Goal: Transaction & Acquisition: Purchase product/service

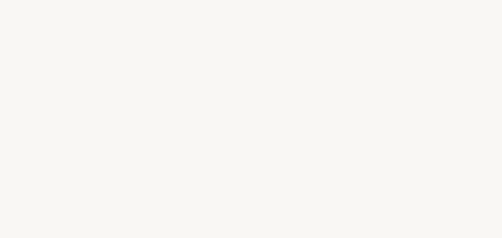
select select "FR"
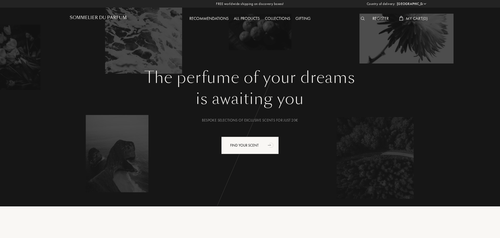
click at [215, 19] on div "Recommendations" at bounding box center [209, 18] width 44 height 7
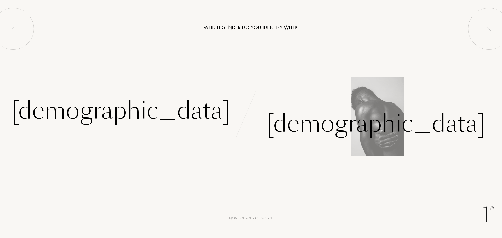
click at [286, 132] on div "Male" at bounding box center [375, 123] width 218 height 35
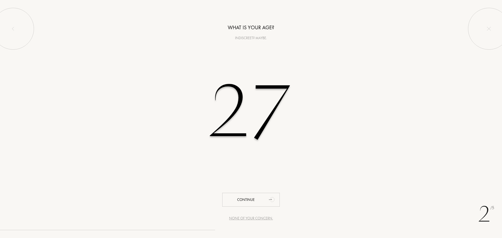
type input "27"
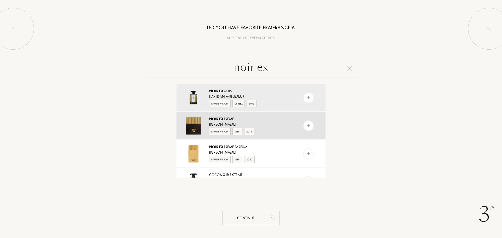
type input "noir ex"
click at [231, 123] on div "Tom Ford" at bounding box center [250, 124] width 83 height 5
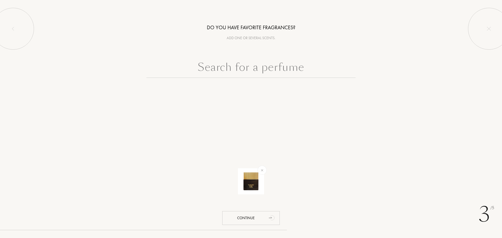
click at [241, 70] on input "text" at bounding box center [250, 68] width 209 height 19
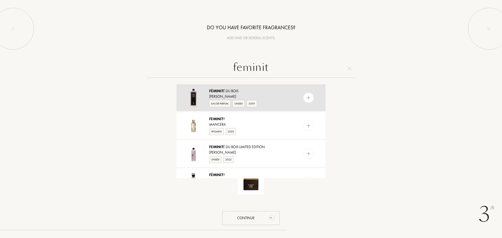
type input "feminit"
click at [257, 95] on div "Serge Lutens" at bounding box center [250, 96] width 83 height 5
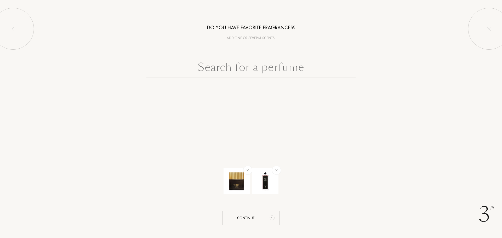
click at [283, 71] on input "text" at bounding box center [250, 68] width 209 height 19
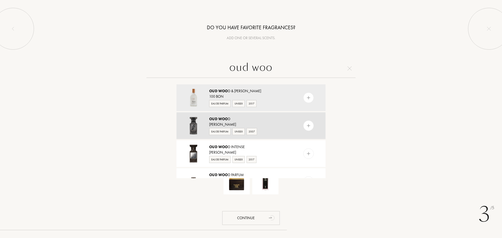
type input "oud woo"
click at [299, 119] on div "Oud Woo d Tom Ford Eau de Parfum Unisex 2007" at bounding box center [250, 125] width 149 height 27
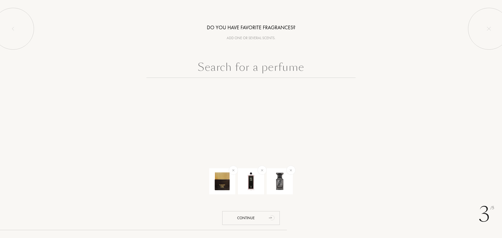
click at [213, 65] on input "text" at bounding box center [250, 68] width 209 height 19
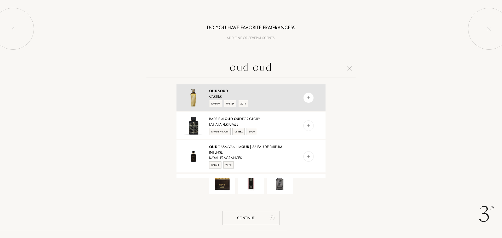
type input "oud oud"
click at [244, 94] on div "Oud & Oud" at bounding box center [250, 90] width 83 height 5
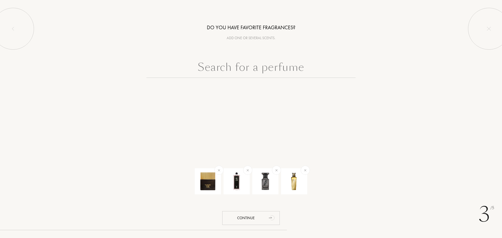
click at [250, 67] on input "text" at bounding box center [250, 68] width 209 height 19
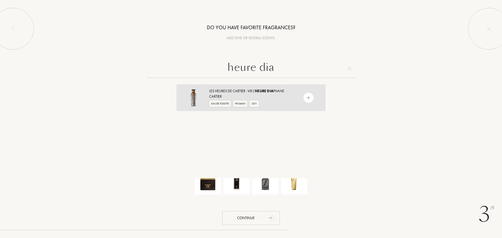
type input "heure dia"
click at [269, 99] on div "Cartier" at bounding box center [250, 96] width 83 height 5
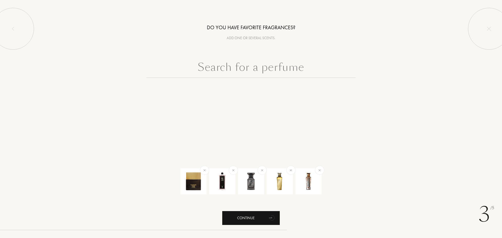
click at [255, 215] on div "Continue" at bounding box center [250, 218] width 57 height 14
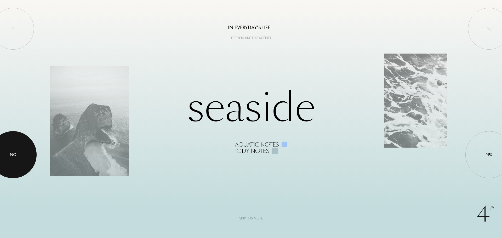
click at [3, 158] on div at bounding box center [13, 154] width 47 height 47
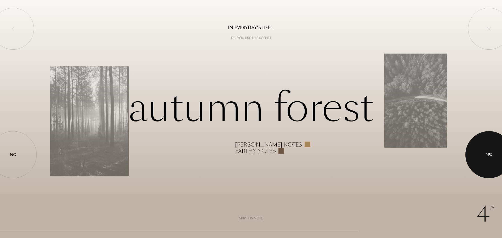
click at [495, 144] on div at bounding box center [488, 154] width 47 height 47
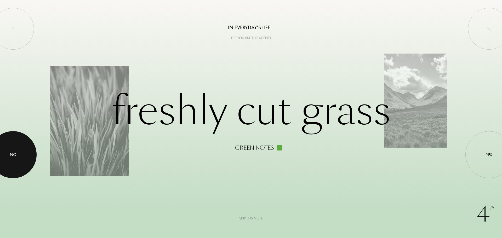
click at [17, 156] on div at bounding box center [13, 154] width 47 height 47
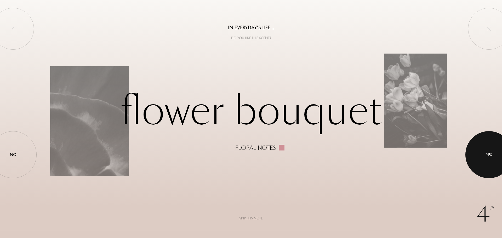
click at [496, 154] on div at bounding box center [488, 154] width 47 height 47
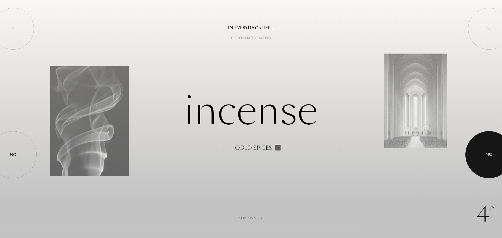
click at [494, 157] on div at bounding box center [488, 154] width 47 height 47
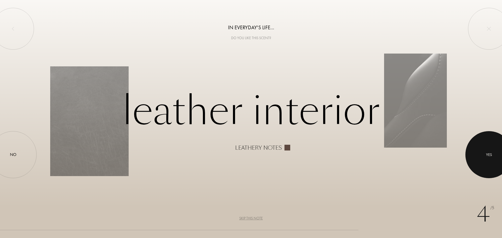
click at [488, 151] on div at bounding box center [488, 154] width 47 height 47
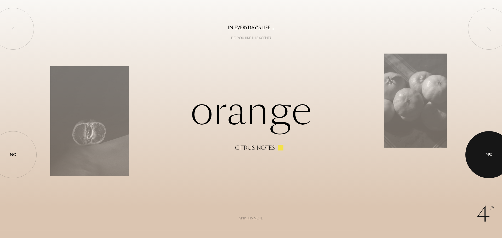
click at [501, 154] on div at bounding box center [488, 154] width 47 height 47
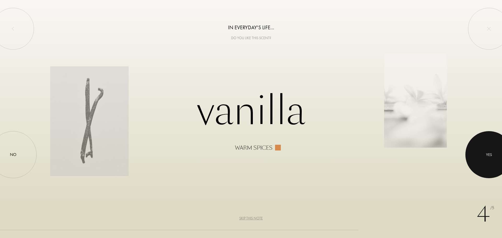
click at [486, 161] on div at bounding box center [488, 154] width 47 height 47
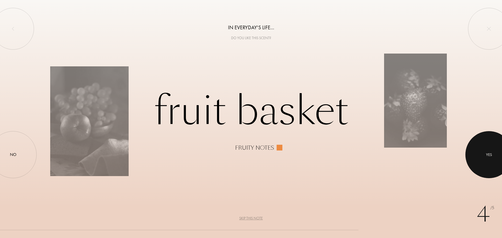
click at [494, 154] on div at bounding box center [488, 154] width 47 height 47
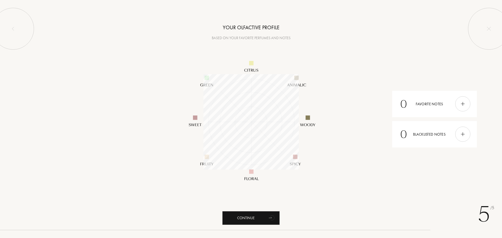
scroll to position [95, 95]
click at [230, 223] on div "Continue" at bounding box center [250, 218] width 57 height 14
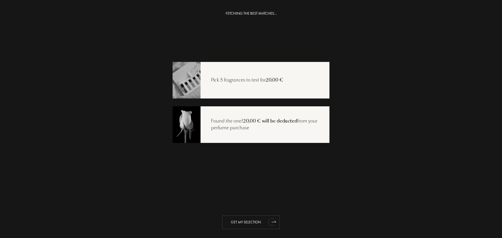
click at [228, 224] on div "Get my selection" at bounding box center [250, 222] width 57 height 14
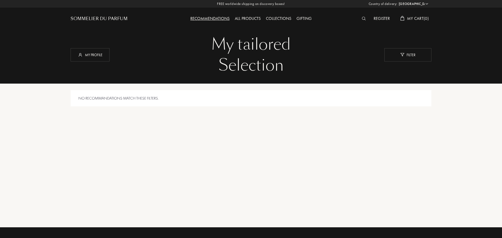
select select "FR"
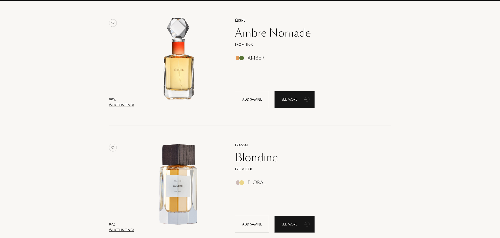
scroll to position [78, 0]
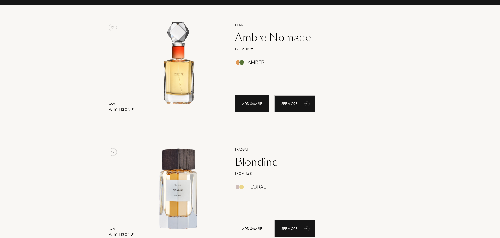
click at [244, 98] on div "Add sample" at bounding box center [252, 103] width 34 height 17
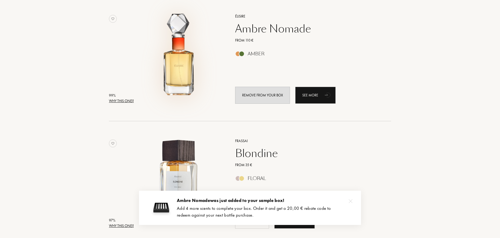
scroll to position [235, 0]
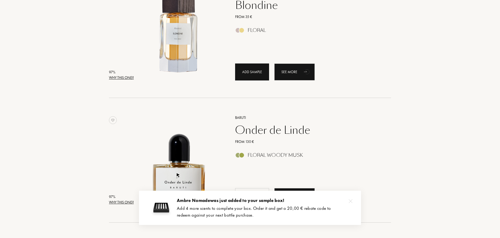
click at [248, 66] on div "Add sample" at bounding box center [252, 71] width 34 height 17
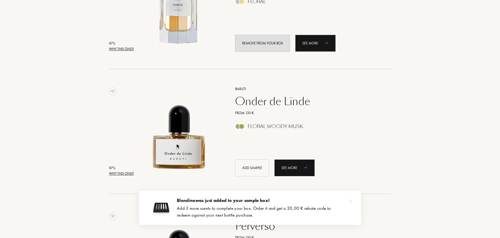
scroll to position [314, 0]
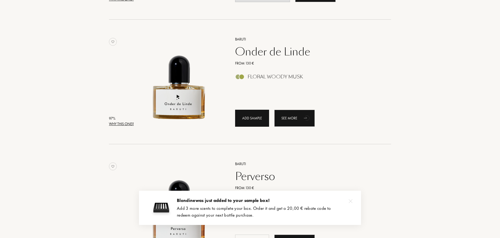
click at [241, 119] on div "Add sample" at bounding box center [252, 118] width 34 height 17
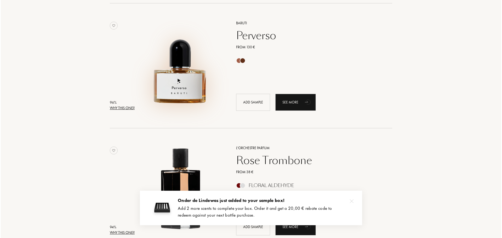
scroll to position [549, 0]
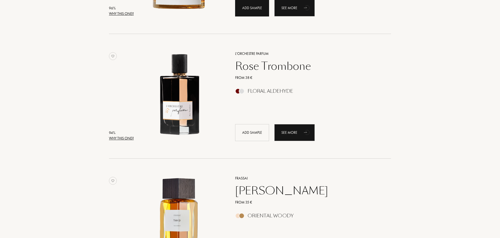
click at [251, 7] on div "Add sample" at bounding box center [252, 7] width 34 height 17
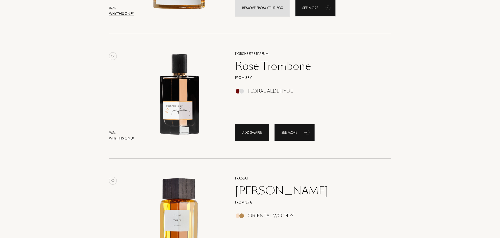
click at [254, 132] on div "Add sample" at bounding box center [252, 132] width 34 height 17
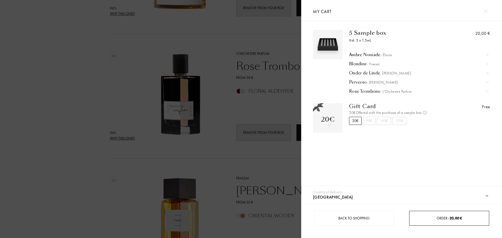
click at [459, 222] on div "Order – 20,00 €" at bounding box center [449, 218] width 80 height 15
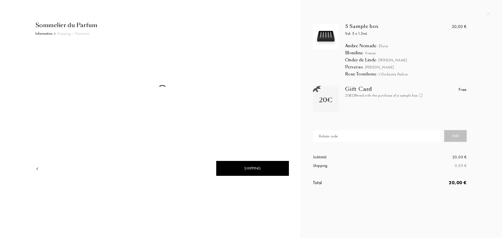
select select "FR"
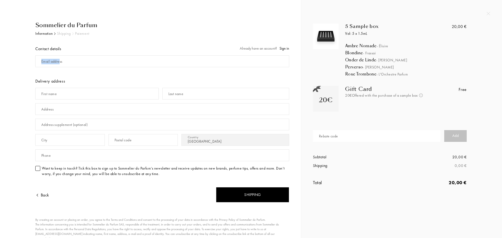
click at [58, 65] on div "Email address" at bounding box center [162, 61] width 254 height 15
click at [59, 61] on div "Email address" at bounding box center [51, 61] width 21 height 5
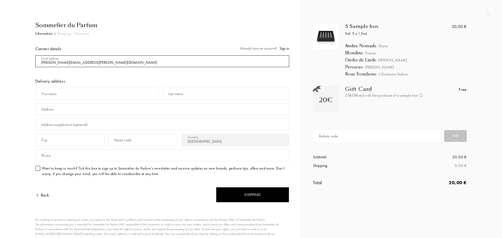
type input "clem.girard@gmail.com"
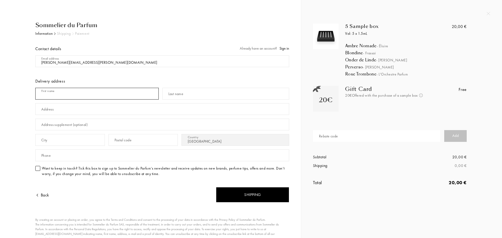
click at [88, 92] on input "text" at bounding box center [96, 94] width 123 height 12
type input "Clément"
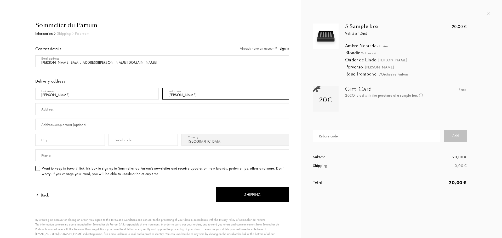
type input "Girard"
click at [67, 107] on input "text" at bounding box center [162, 109] width 254 height 12
type input "11 rue de la forge"
type input "Oye et Pallet"
type input "25160"
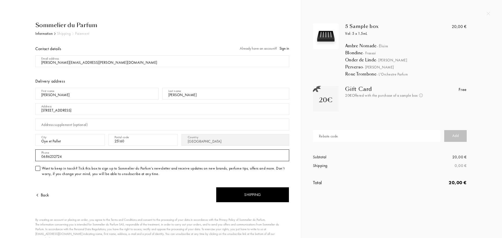
type input "0686232724"
click at [186, 191] on div "Shipping" at bounding box center [225, 192] width 127 height 22
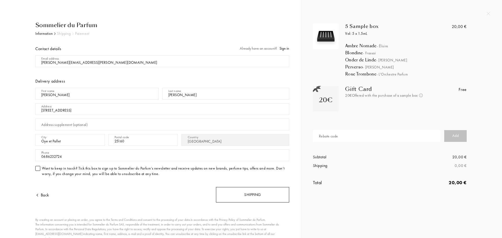
click at [227, 195] on div "Shipping" at bounding box center [252, 194] width 73 height 15
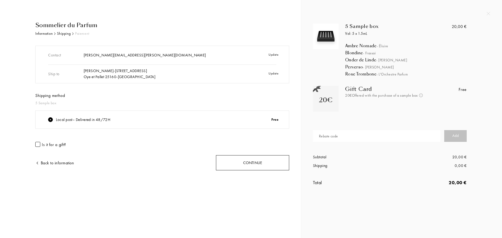
click at [224, 161] on div "Continue" at bounding box center [252, 162] width 73 height 15
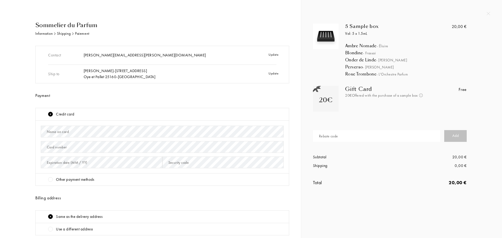
click at [59, 149] on div "Card number" at bounding box center [57, 146] width 20 height 5
click at [60, 134] on div "Name on card" at bounding box center [58, 131] width 22 height 5
click at [63, 145] on div "Card number" at bounding box center [57, 146] width 20 height 5
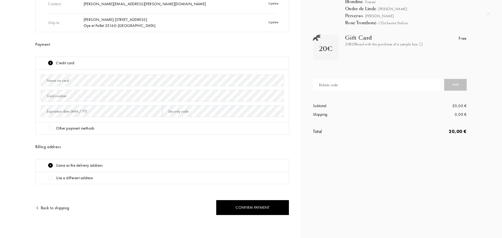
click at [64, 128] on div "Other payment methods" at bounding box center [75, 128] width 38 height 6
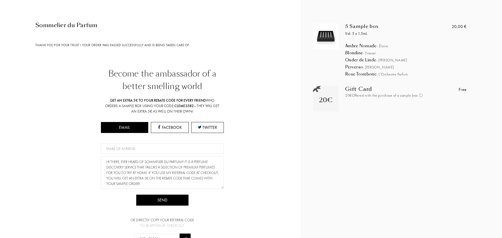
click at [384, 45] on span "- Élisire" at bounding box center [381, 46] width 11 height 5
copy span "Élisire"
click at [374, 50] on div "Ambre Nomade - Élisire Blondine - Frassai [PERSON_NAME] - [PERSON_NAME] Trombon…" at bounding box center [393, 58] width 96 height 37
click at [374, 54] on span "- Frassai" at bounding box center [369, 53] width 13 height 5
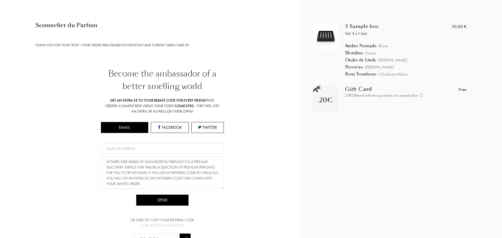
click at [374, 54] on span "- Frassai" at bounding box center [369, 53] width 13 height 5
copy span "Frassai"
click at [384, 61] on span "- [PERSON_NAME]" at bounding box center [391, 60] width 31 height 5
copy span "Baruti"
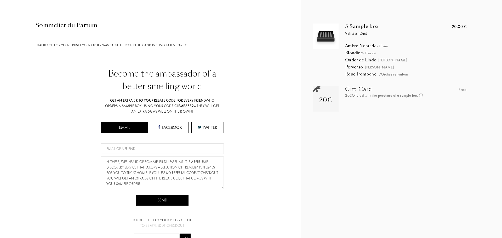
click at [397, 74] on span "- L'Orchestre Parfum" at bounding box center [391, 74] width 31 height 5
click at [380, 78] on div "5 Sample box Vol: 5 x 1.5[PERSON_NAME] Nomade - Élisire Blondine - Frassai [PER…" at bounding box center [391, 71] width 165 height 94
drag, startPoint x: 378, startPoint y: 74, endPoint x: 410, endPoint y: 73, distance: 32.2
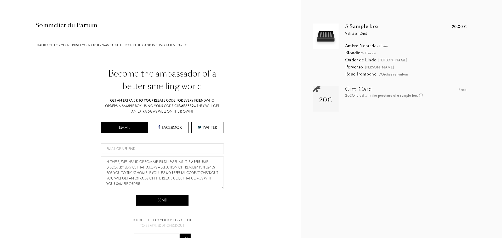
click at [410, 73] on div "[PERSON_NAME] - L'Orchestre Parfum" at bounding box center [412, 74] width 134 height 5
copy span "L'Orchestre Parfum"
